Goal: Find specific page/section: Find specific page/section

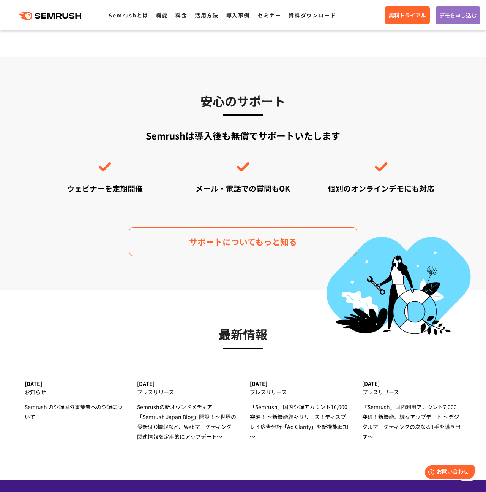
scroll to position [2100, 0]
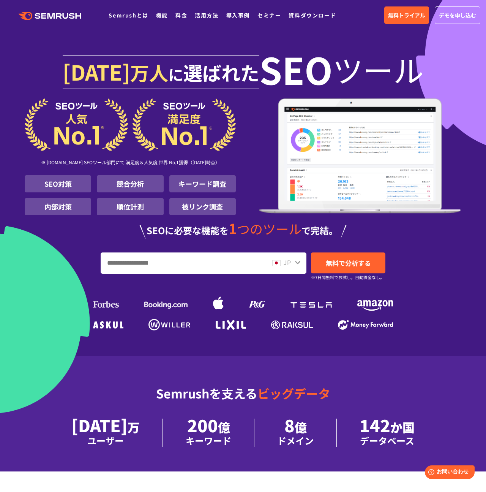
click at [75, 267] on div "JP 無料で分析する ※7日間無料でお試し。自動課金なし。" at bounding box center [243, 262] width 437 height 21
drag, startPoint x: 125, startPoint y: 184, endPoint x: 233, endPoint y: 206, distance: 111.0
click at [233, 206] on ul "SEO対策 競合分析 キーワード調査 内部対策 順位計測 被リンク調査" at bounding box center [130, 195] width 211 height 40
click at [414, 249] on div "1000 万人 に 選ばれた SEO ツール ※ G2.com SEOツール部門にて 満足度＆人気度 世界 No.1獲得（2025年01月時点） SEO対策 …" at bounding box center [243, 190] width 437 height 283
click at [52, 283] on div "1000 万人 に 選ばれた SEO ツール ※ G2.com SEOツール部門にて 満足度＆人気度 世界 No.1獲得（2025年01月時点） SEO対策 …" at bounding box center [243, 190] width 437 height 283
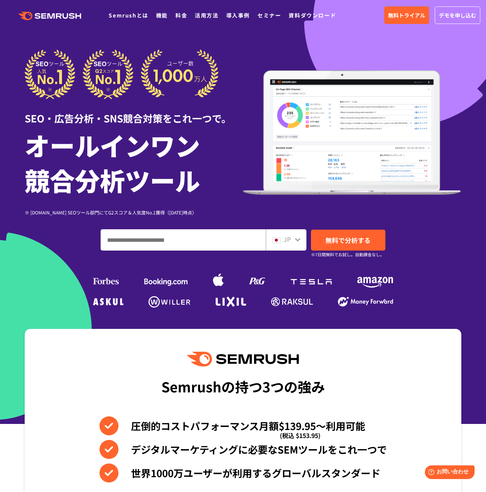
click at [105, 82] on img at bounding box center [122, 74] width 194 height 50
click at [57, 261] on div "SEO・広告分析・SNS競合対策をこれ一つで。 オールインワン 競合分析ツール ※ G2.com SEOツール部門にてG2スコア＆人気度No.1獲得（2023…" at bounding box center [243, 179] width 437 height 260
click at [57, 238] on div "JP 無料で分析する ※7日間無料でお試し。自動課金なし。" at bounding box center [243, 239] width 437 height 21
click at [169, 241] on input "ドメイン、キーワードまたはURLを入力してください" at bounding box center [183, 240] width 165 height 21
click at [212, 136] on h1 "オールインワン 競合分析ツール" at bounding box center [134, 162] width 218 height 70
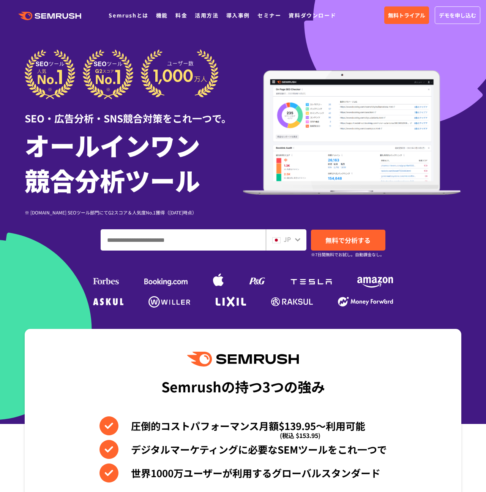
click at [123, 243] on input "ドメイン、キーワードまたはURLを入力してください" at bounding box center [183, 240] width 165 height 21
click at [82, 251] on div "SEO・広告分析・SNS競合対策をこれ一つで。 オールインワン 競合分析ツール ※ G2.com SEOツール部門にてG2スコア＆人気度No.1獲得（2023…" at bounding box center [243, 179] width 437 height 260
click at [157, 176] on h1 "オールインワン 競合分析ツール" at bounding box center [134, 162] width 218 height 70
click at [70, 275] on div "SEO・広告分析・SNS競合対策をこれ一つで。 オールインワン 競合分析ツール ※ G2.com SEOツール部門にてG2スコア＆人気度No.1獲得（2023…" at bounding box center [243, 179] width 437 height 260
click at [224, 144] on h1 "オールインワン 競合分析ツール" at bounding box center [134, 162] width 218 height 70
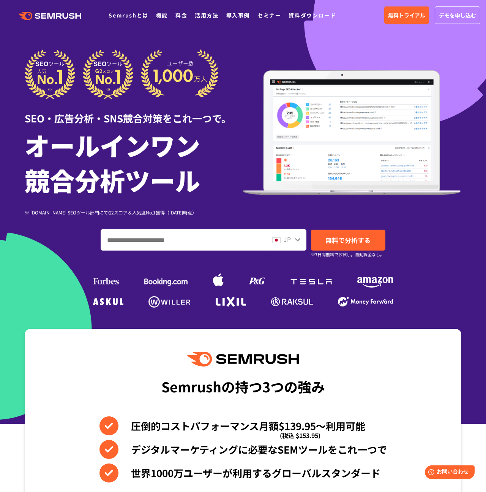
click at [159, 236] on input "ドメイン、キーワードまたはURLを入力してください" at bounding box center [183, 240] width 165 height 21
click at [164, 211] on div "※ G2.com SEOツール部門にてG2スコア＆人気度No.1獲得（2023年10月時点）" at bounding box center [134, 212] width 218 height 7
click at [218, 245] on input "ドメイン、キーワードまたはURLを入力してください" at bounding box center [183, 240] width 165 height 21
click at [175, 78] on img at bounding box center [122, 74] width 194 height 50
click at [163, 18] on link "機能" at bounding box center [162, 15] width 12 height 8
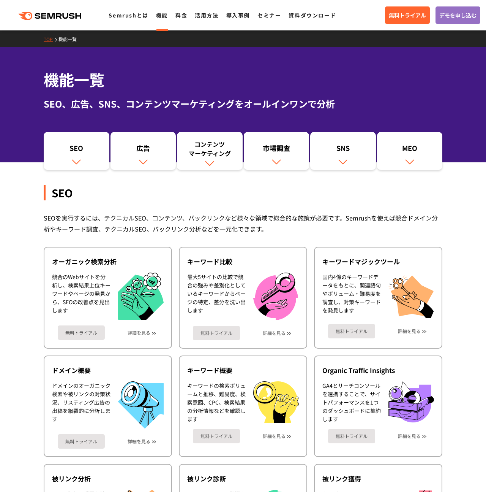
click at [60, 17] on icon ".cls {fill: #FF642D;}" at bounding box center [51, 16] width 86 height 8
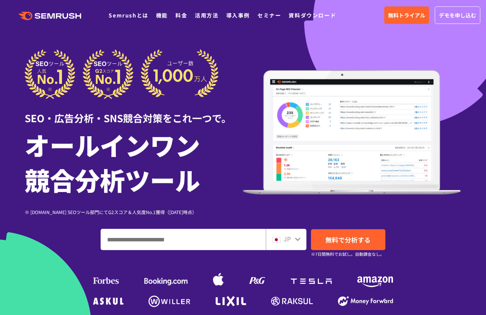
click at [81, 230] on div "JP 無料で分析する ※7日間無料でお試し。自動課金なし。" at bounding box center [243, 239] width 437 height 21
